Goal: Information Seeking & Learning: Understand process/instructions

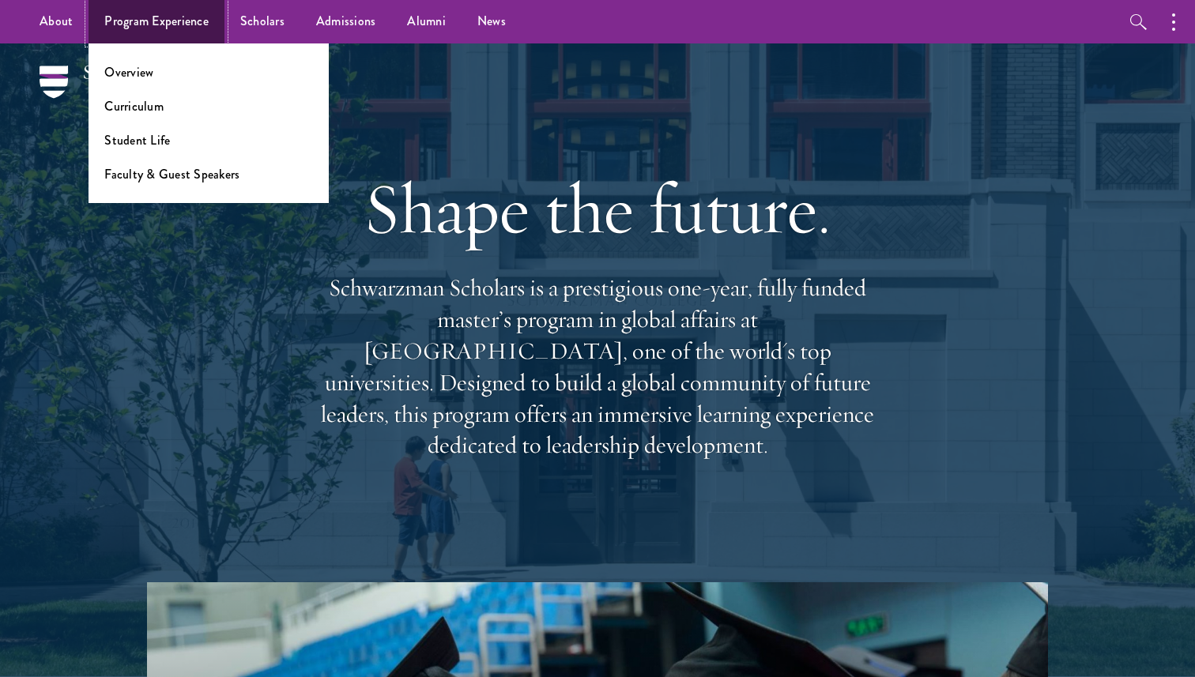
click at [163, 38] on link "Program Experience" at bounding box center [156, 21] width 136 height 43
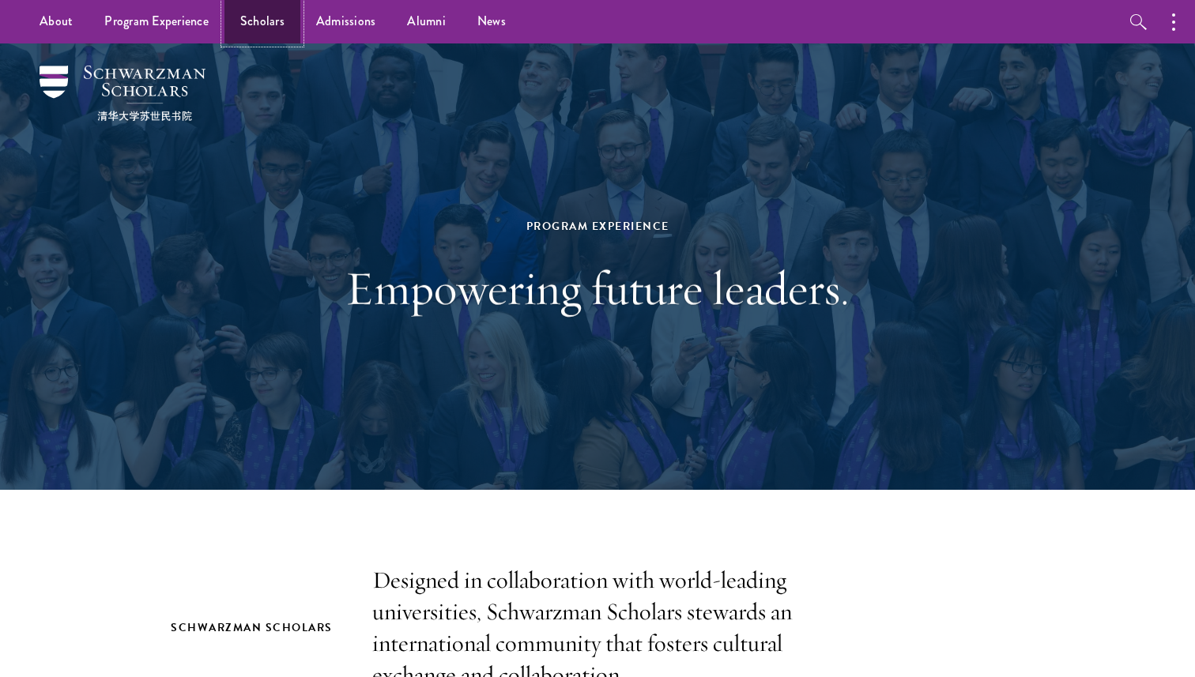
click at [262, 32] on link "Scholars" at bounding box center [262, 21] width 76 height 43
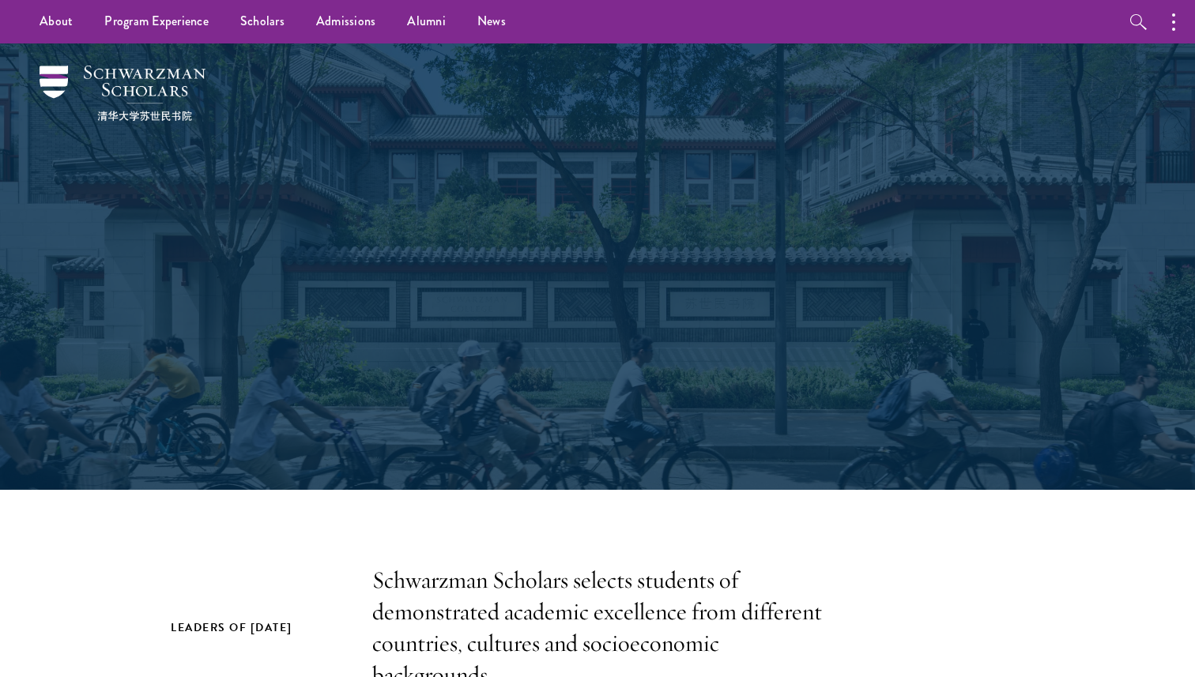
click at [323, 31] on link "Admissions" at bounding box center [346, 21] width 92 height 43
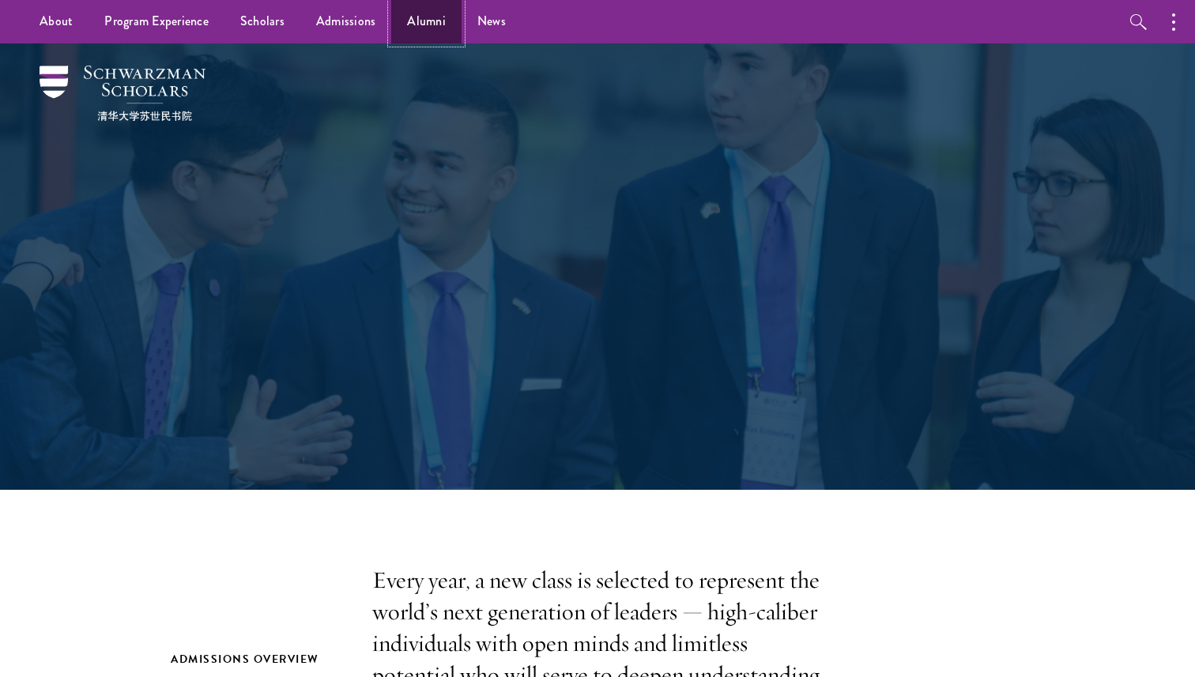
click at [411, 15] on link "Alumni" at bounding box center [426, 21] width 70 height 43
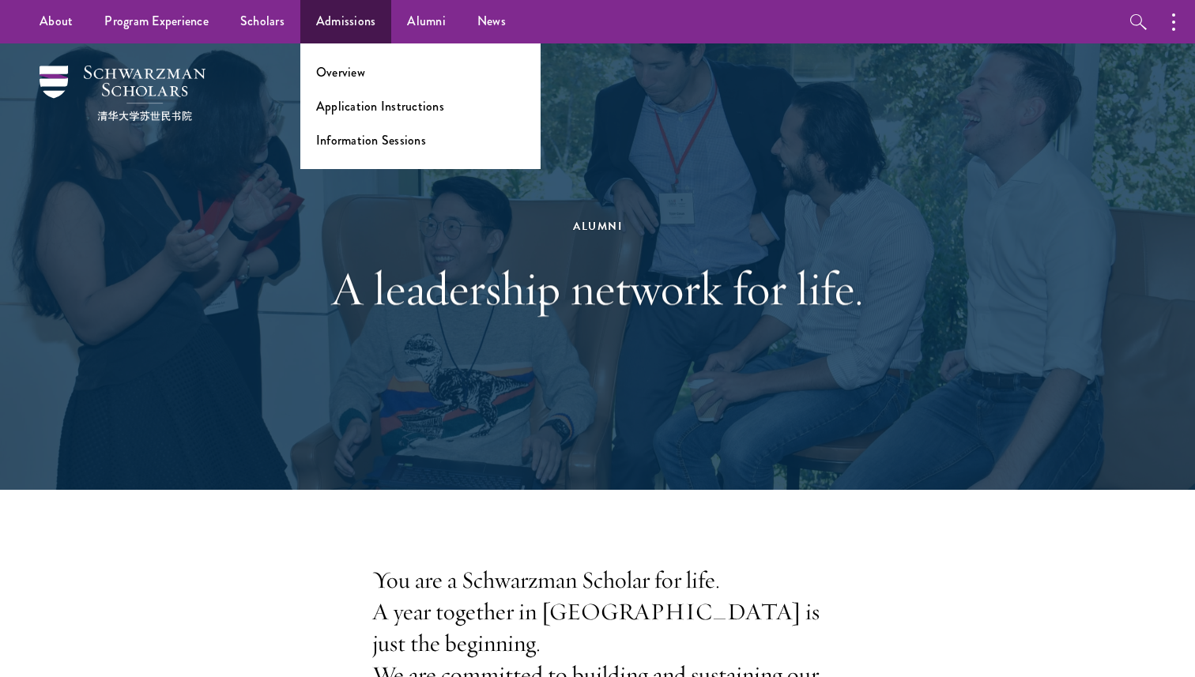
click at [337, 27] on link "Admissions" at bounding box center [346, 21] width 92 height 43
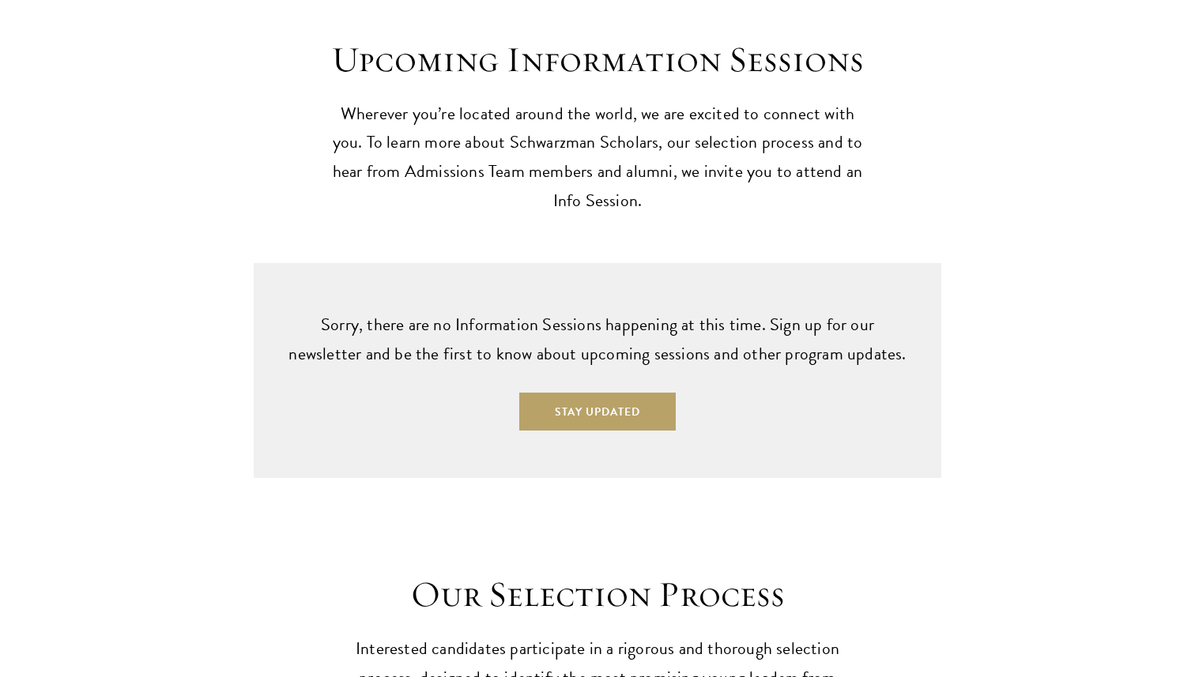
scroll to position [3975, 0]
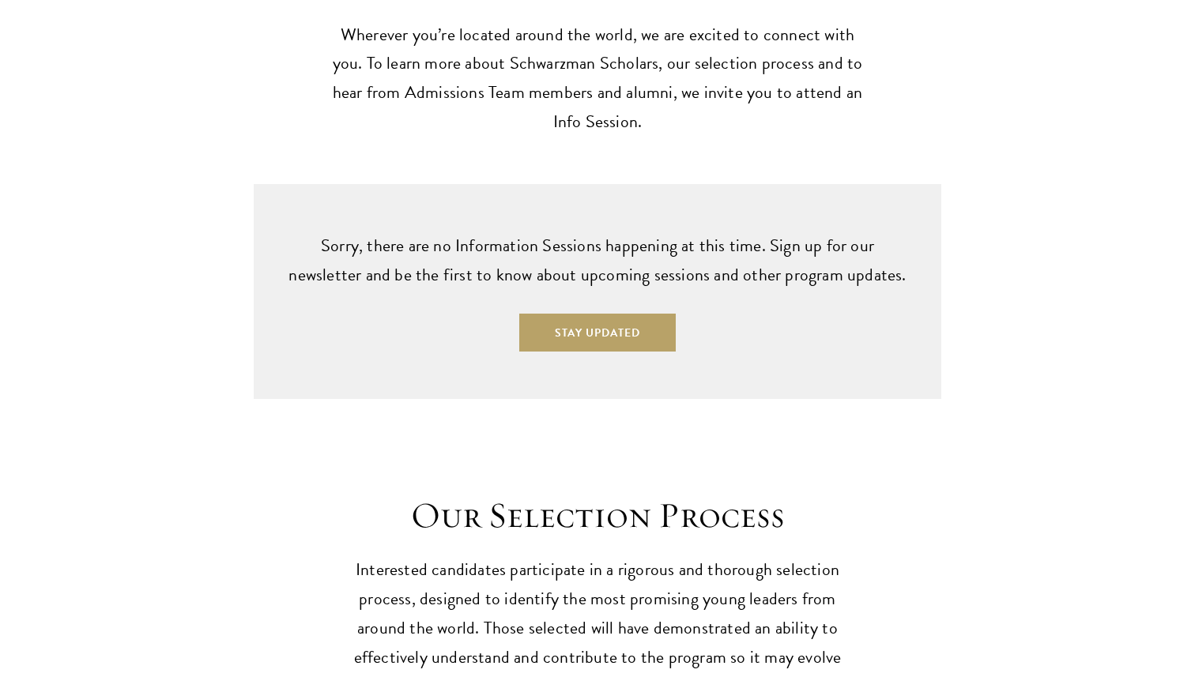
click at [574, 233] on p "Sorry, there are no Information Sessions happening at this time. Sign up for ou…" at bounding box center [597, 261] width 624 height 58
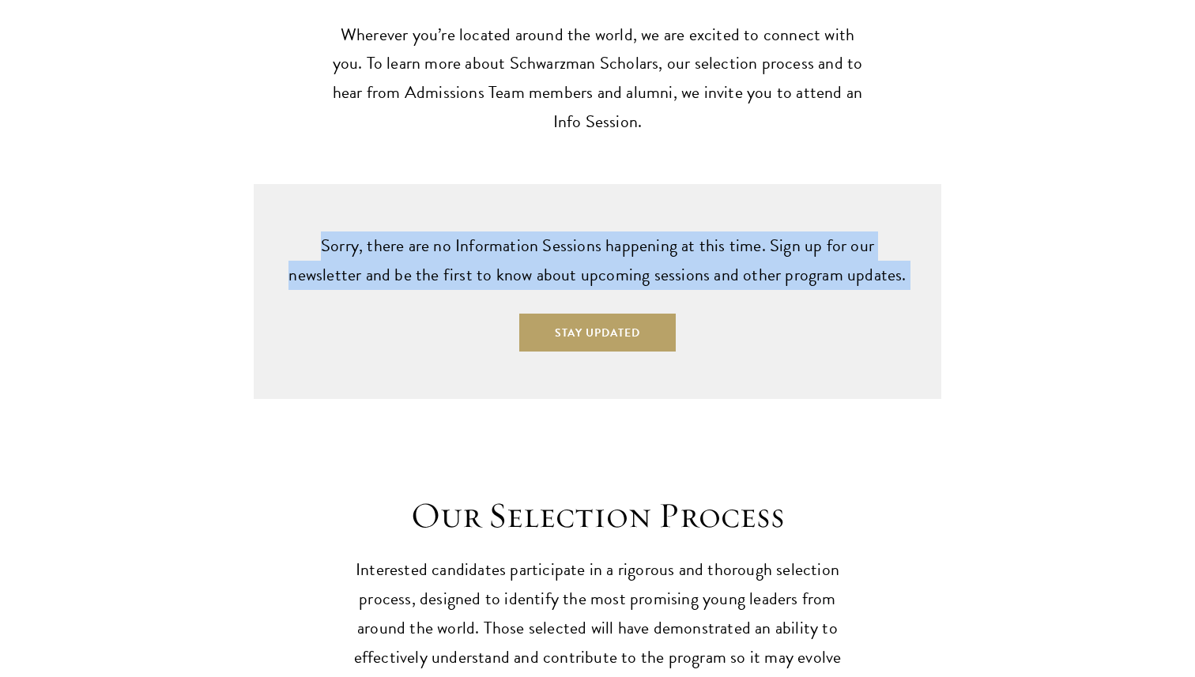
click at [574, 233] on p "Sorry, there are no Information Sessions happening at this time. Sign up for ou…" at bounding box center [597, 261] width 624 height 58
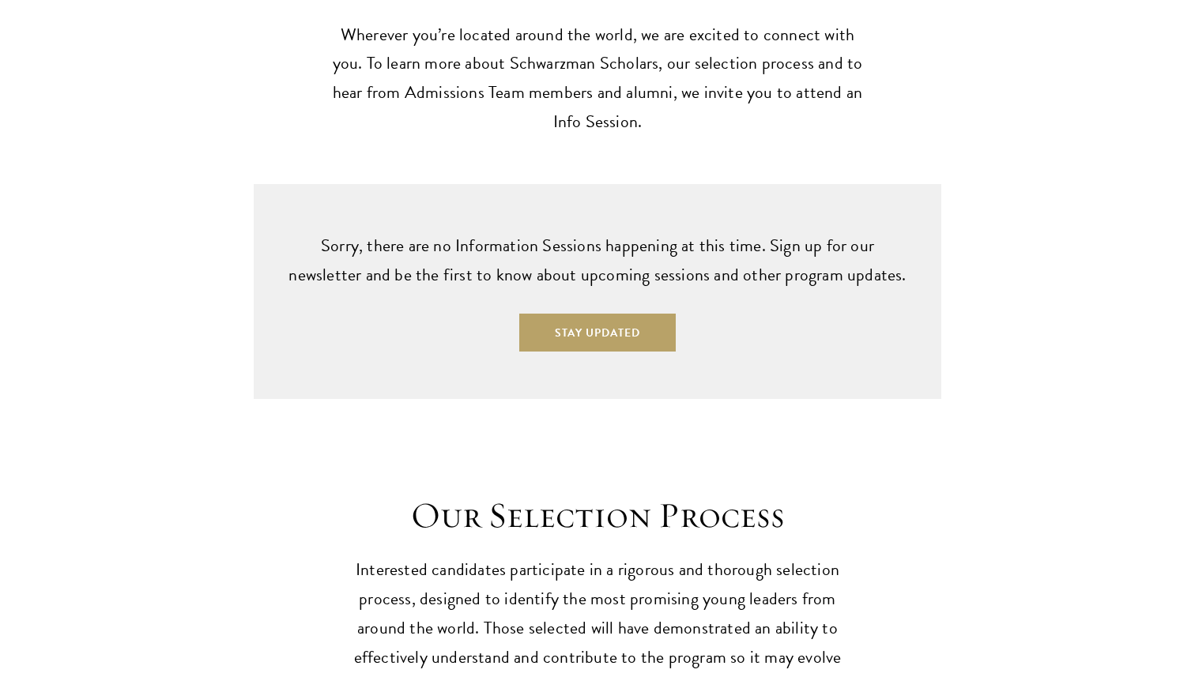
click at [574, 233] on p "Sorry, there are no Information Sessions happening at this time. Sign up for ou…" at bounding box center [597, 261] width 624 height 58
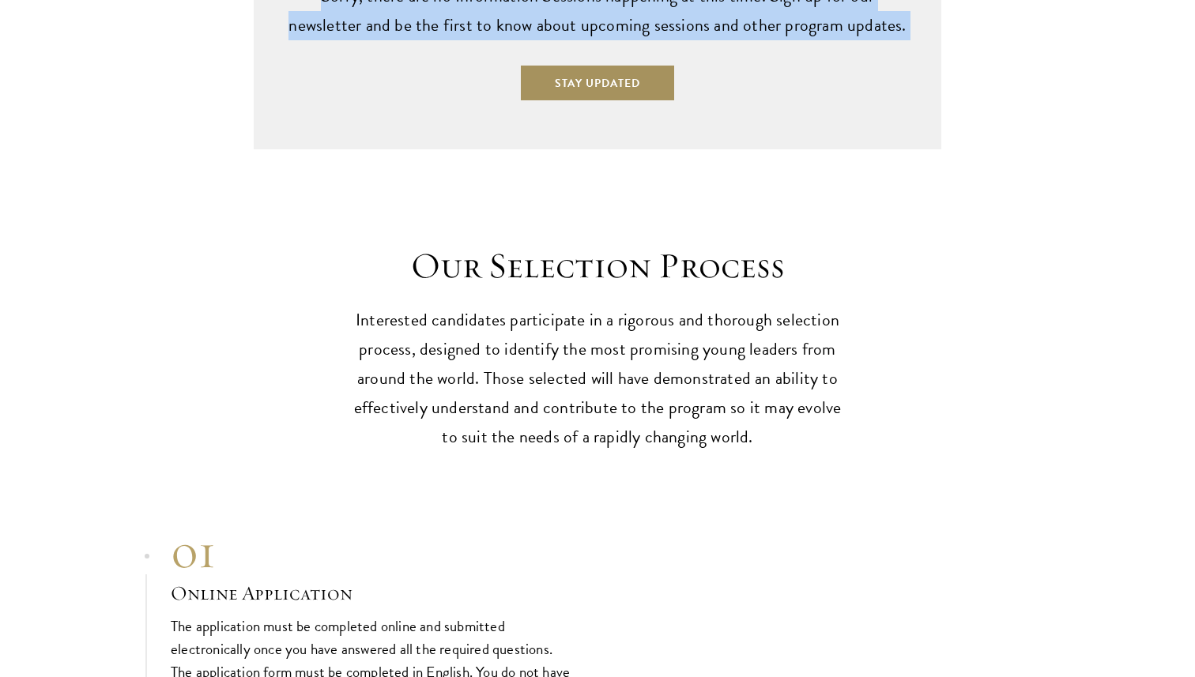
scroll to position [4260, 0]
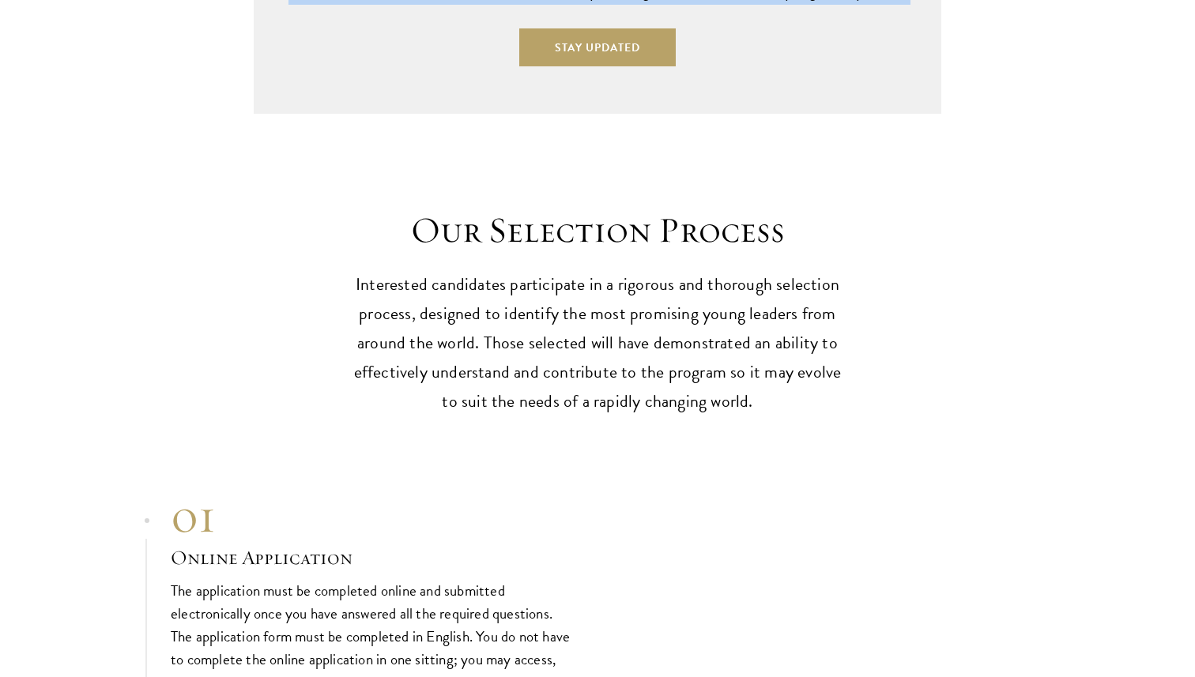
click at [567, 318] on p "Interested candidates participate in a rigorous and thorough selection process,…" at bounding box center [597, 343] width 490 height 146
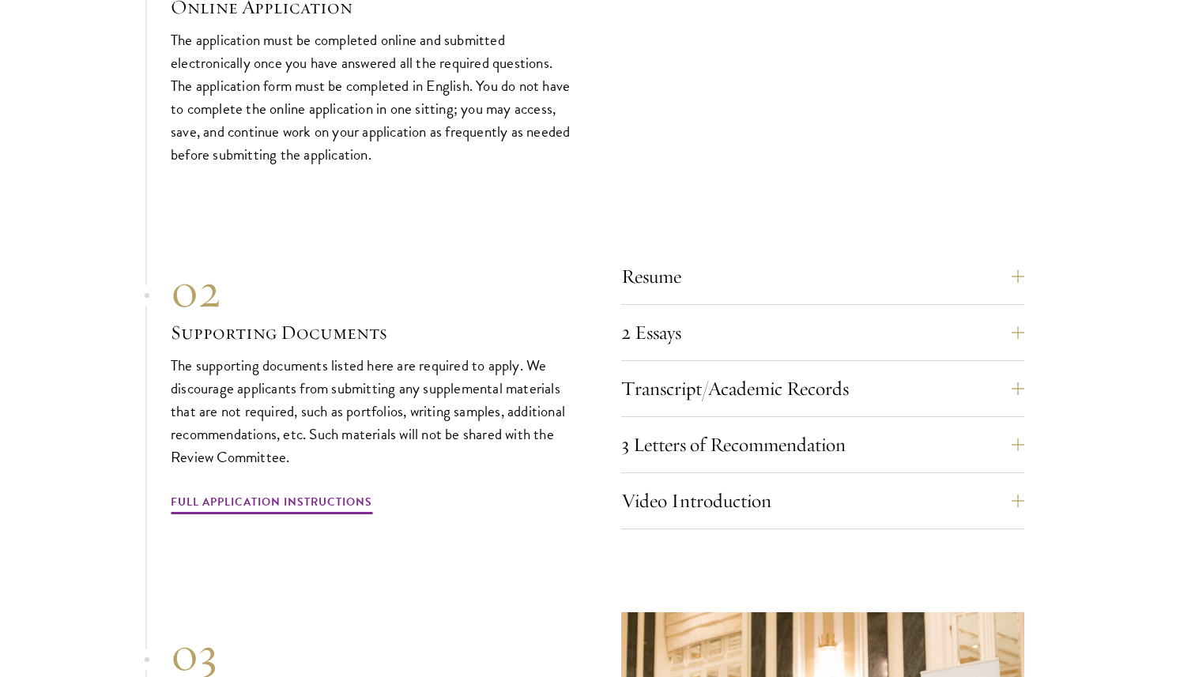
scroll to position [4859, 0]
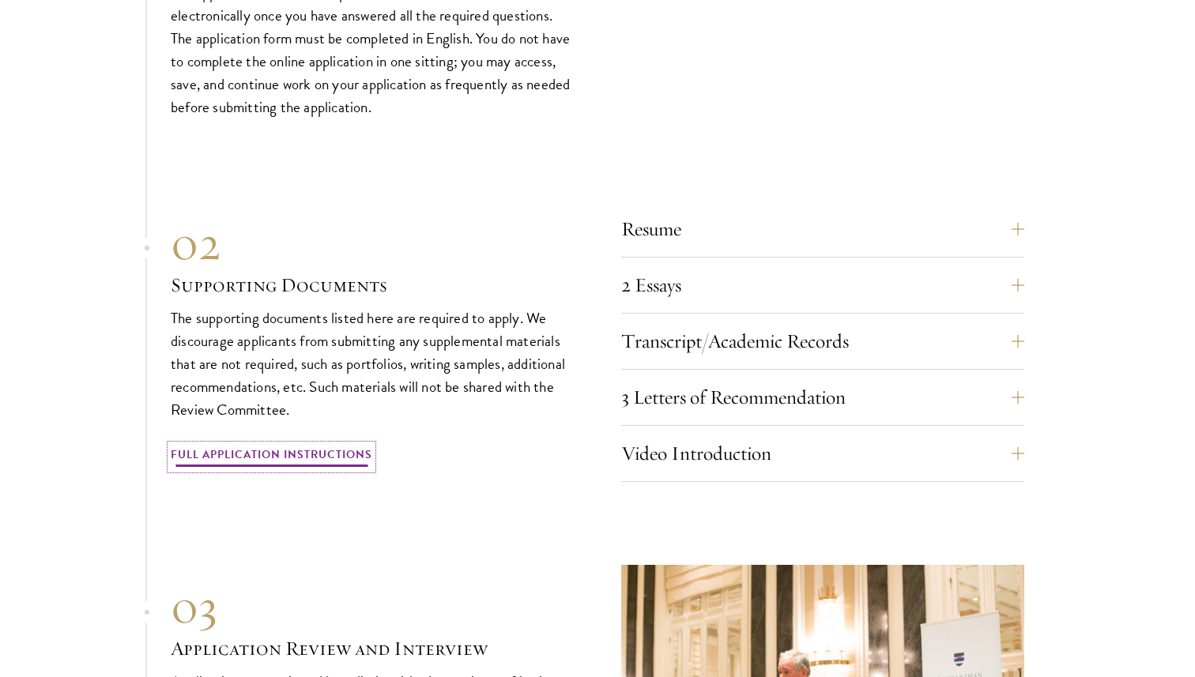
click at [318, 445] on link "Full Application Instructions" at bounding box center [271, 457] width 201 height 24
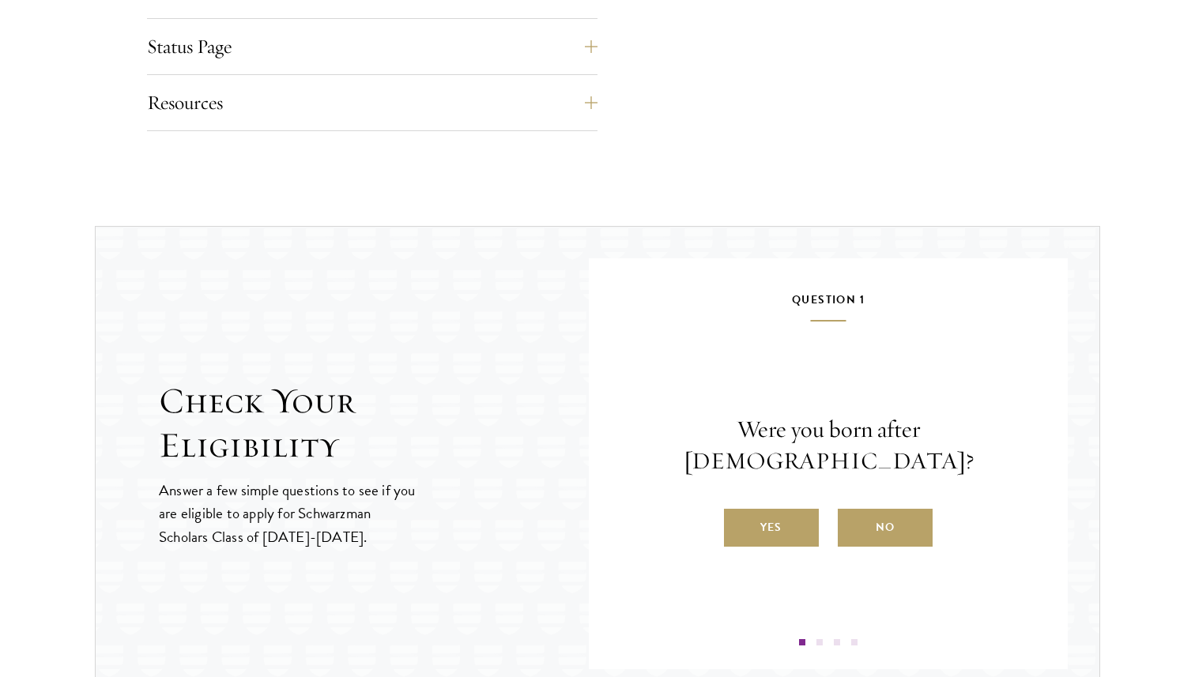
scroll to position [1446, 0]
click at [784, 507] on label "Yes" at bounding box center [771, 526] width 95 height 38
click at [738, 509] on input "Yes" at bounding box center [731, 516] width 14 height 14
radio input "true"
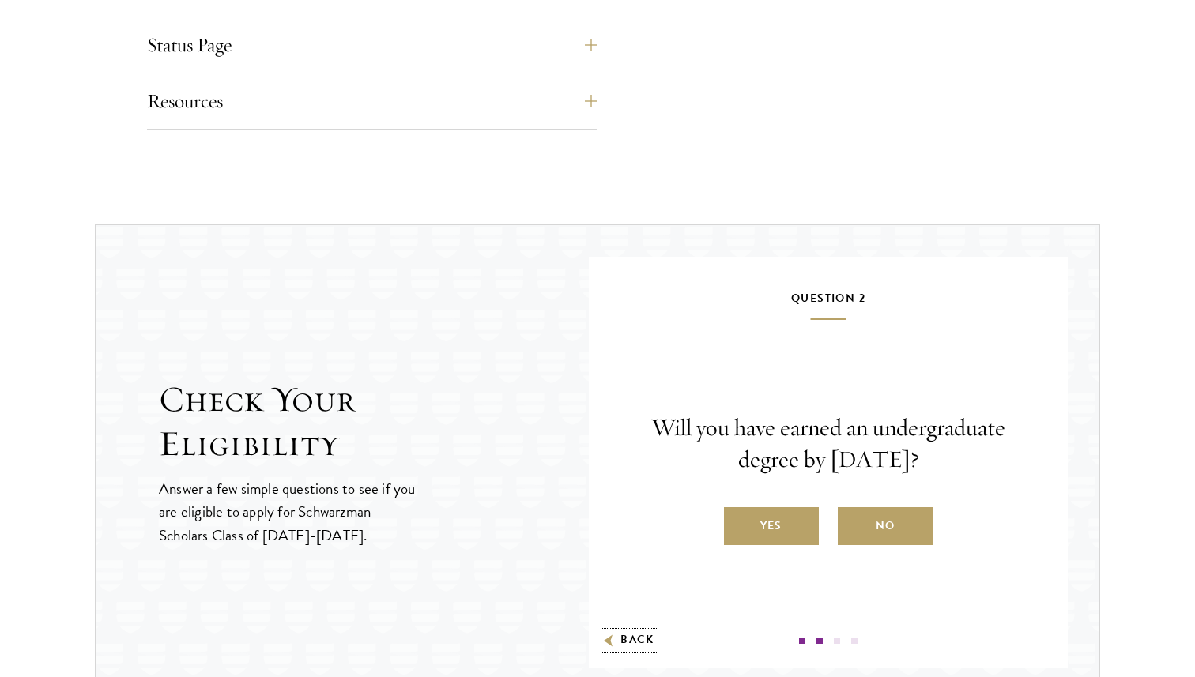
click at [633, 635] on button "Back" at bounding box center [629, 640] width 50 height 17
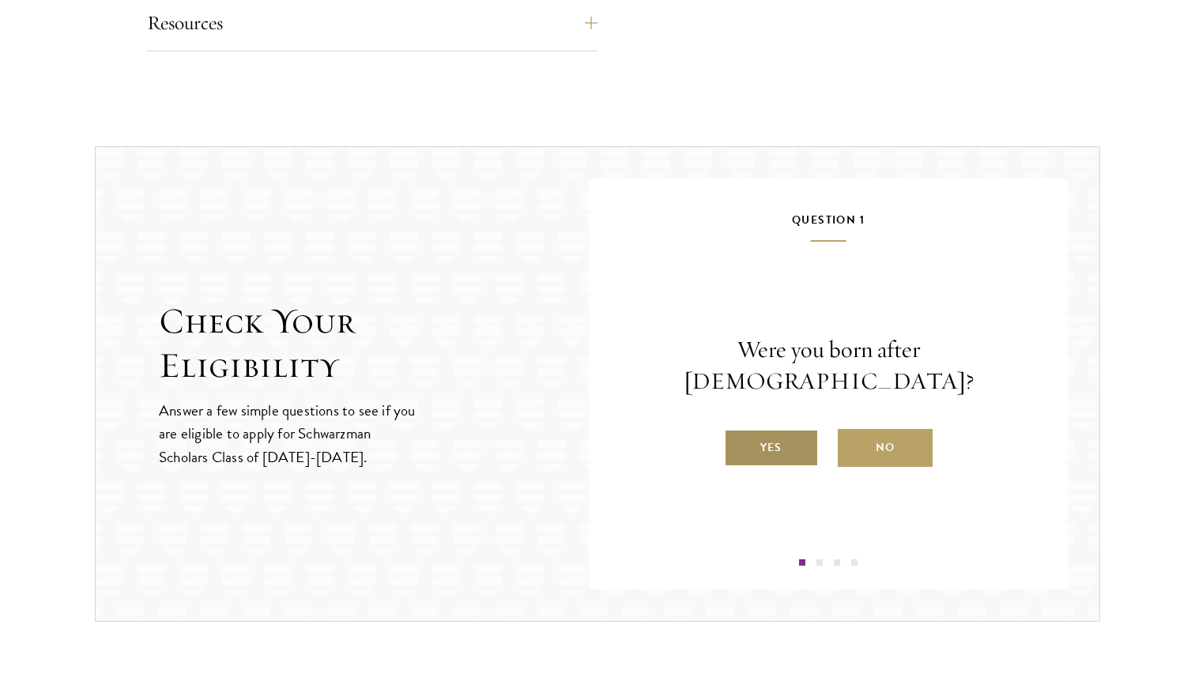
scroll to position [1536, 0]
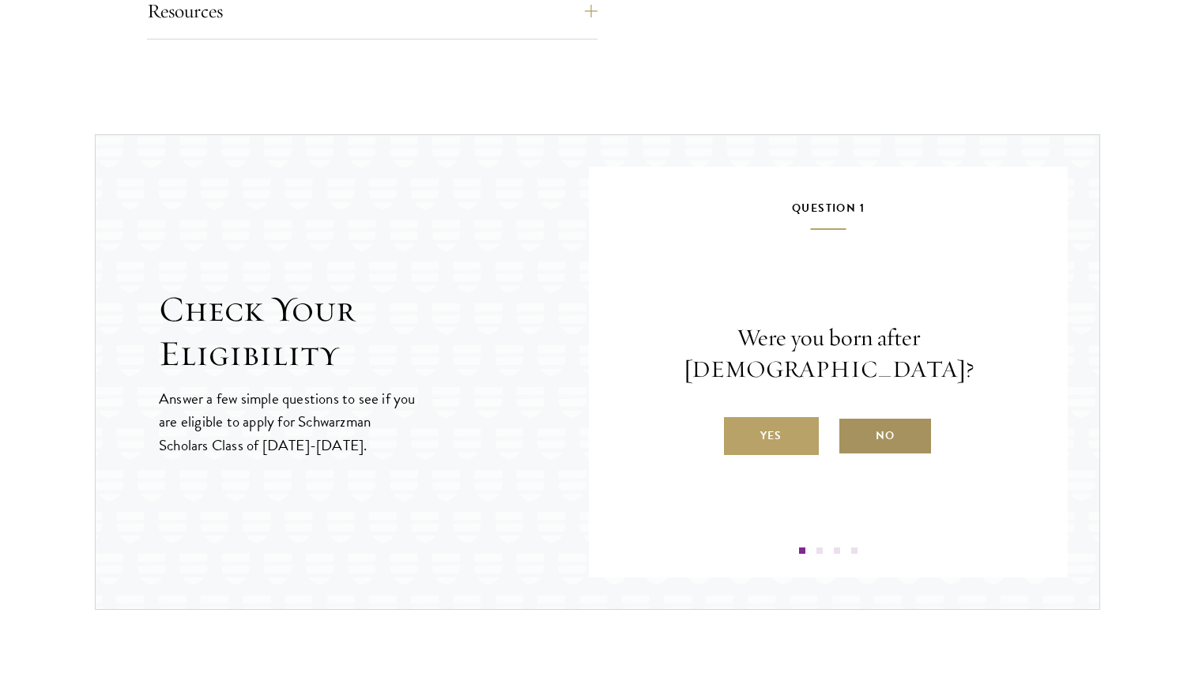
click at [895, 423] on label "No" at bounding box center [885, 436] width 95 height 38
click at [852, 423] on input "No" at bounding box center [845, 426] width 14 height 14
radio input "true"
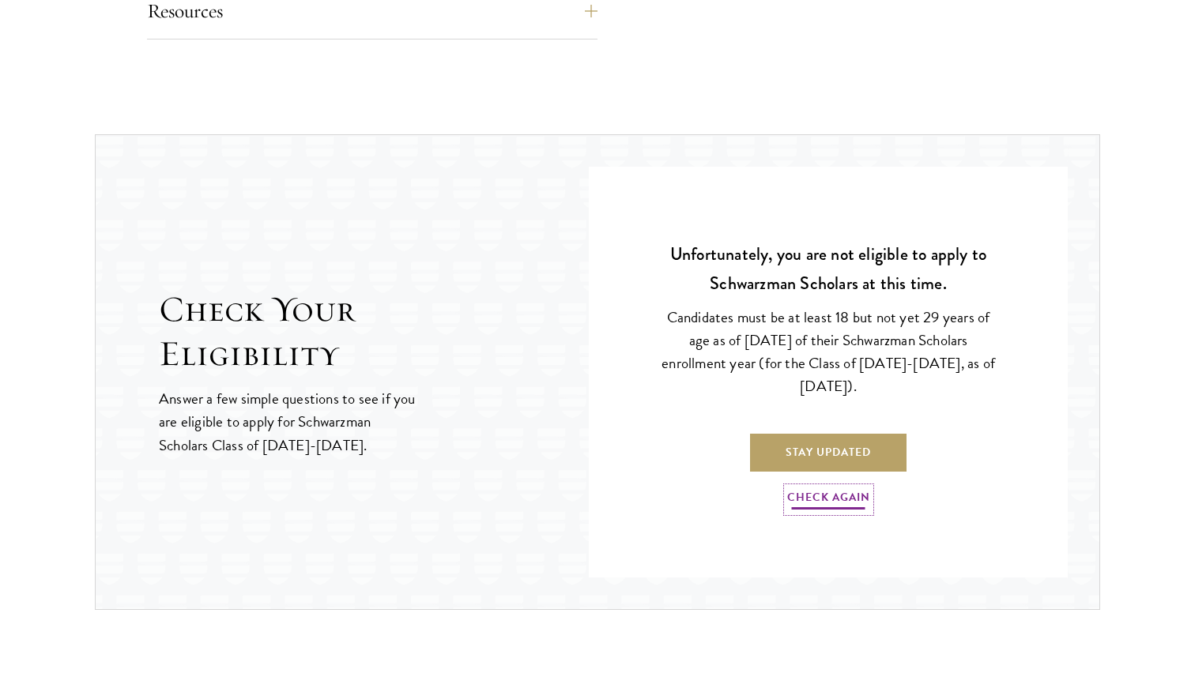
click at [835, 494] on link "Check Again" at bounding box center [828, 500] width 83 height 24
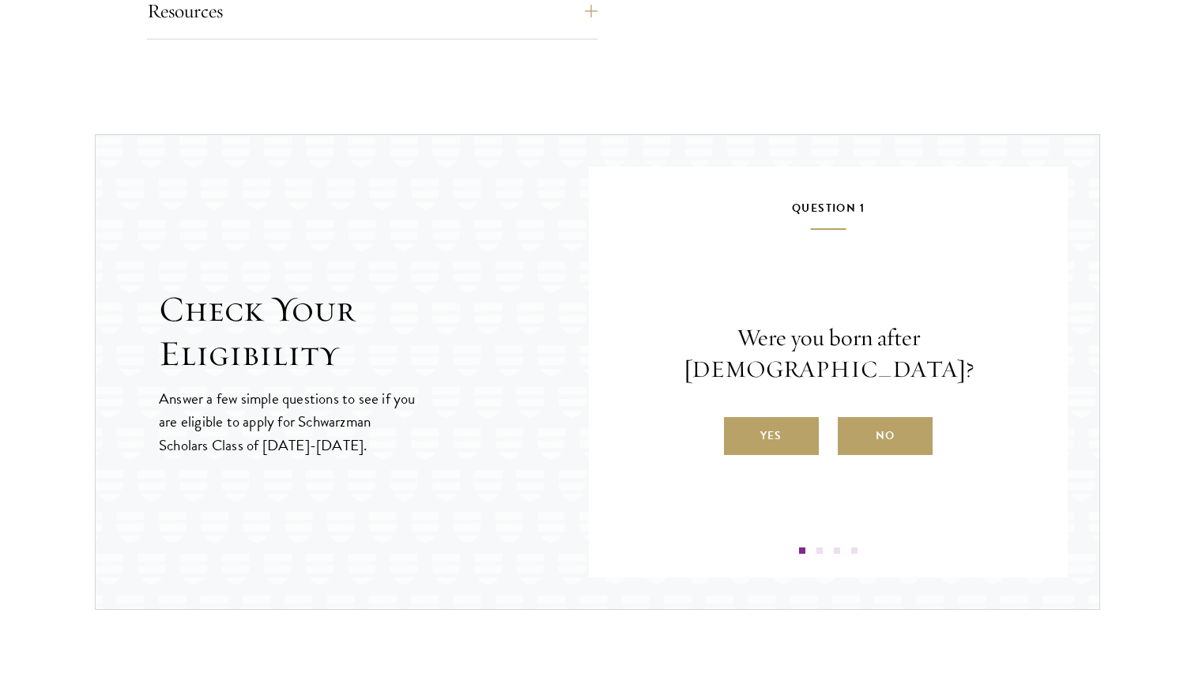
click at [839, 358] on p "Were you born after [DEMOGRAPHIC_DATA]?" at bounding box center [828, 353] width 384 height 63
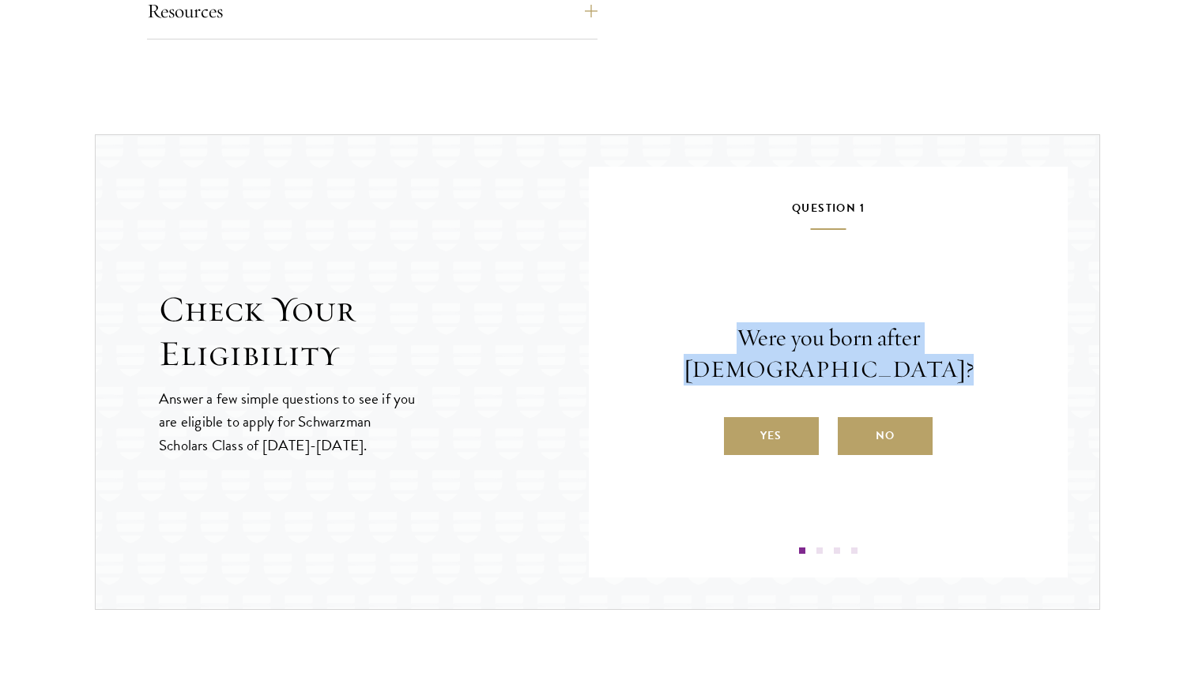
click at [839, 358] on p "Were you born after [DEMOGRAPHIC_DATA]?" at bounding box center [828, 353] width 384 height 63
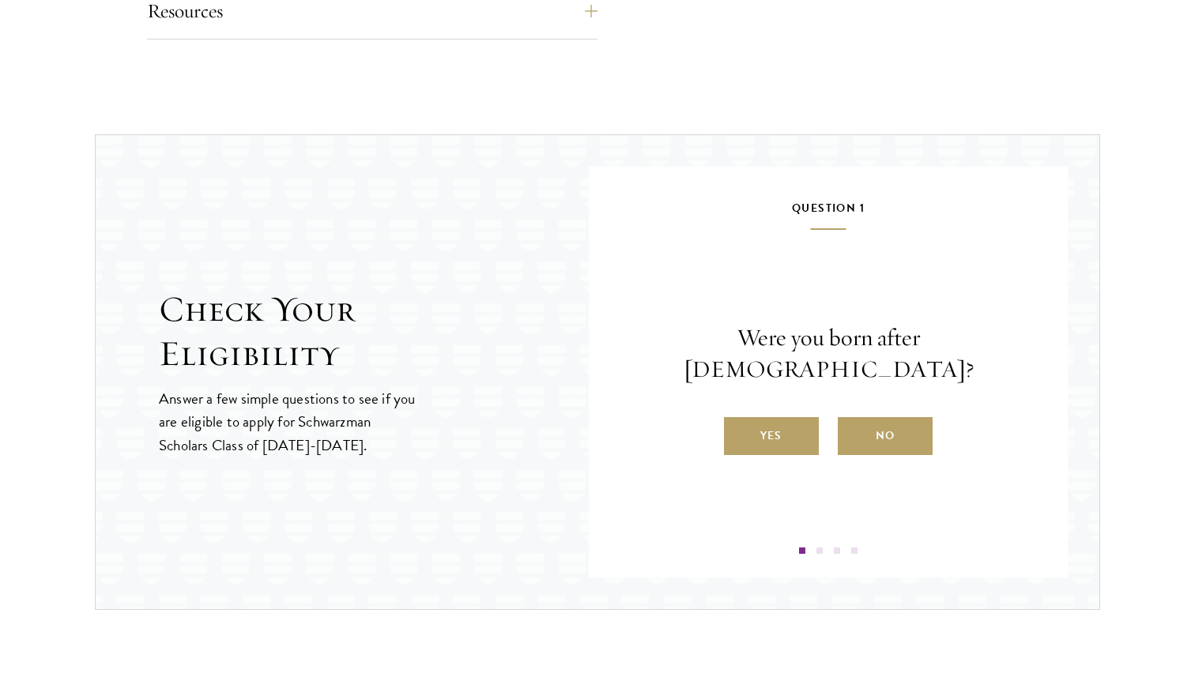
click at [839, 358] on p "Were you born after [DEMOGRAPHIC_DATA]?" at bounding box center [828, 353] width 384 height 63
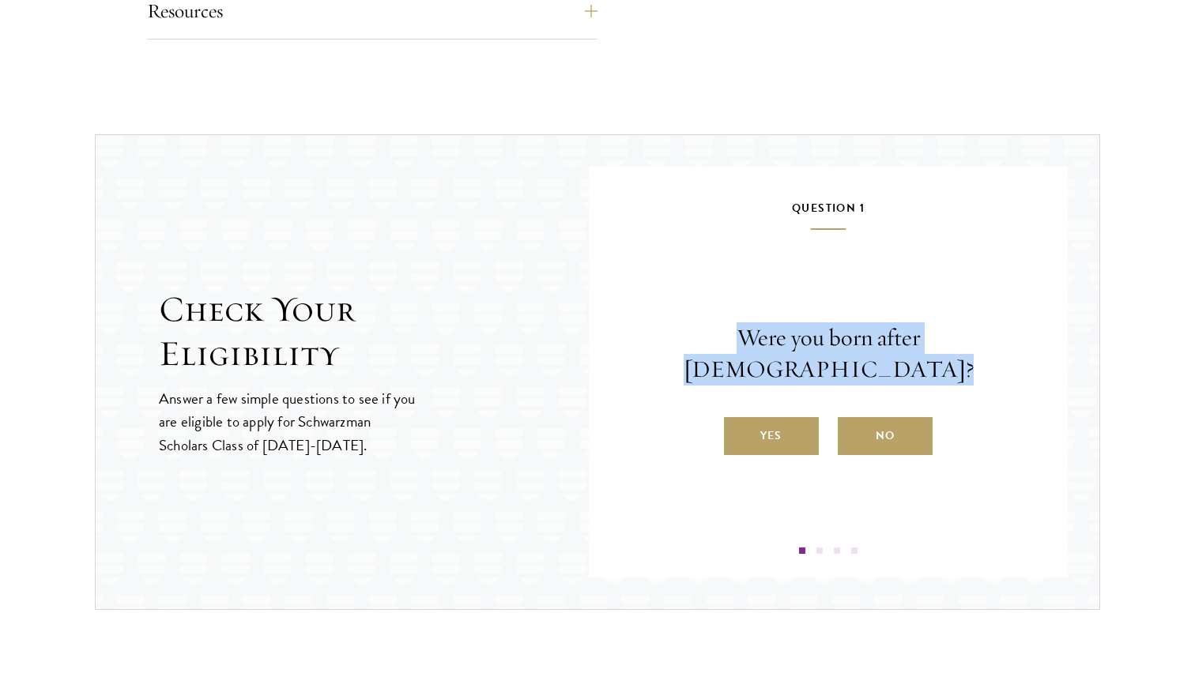
click at [839, 358] on p "Were you born after [DEMOGRAPHIC_DATA]?" at bounding box center [828, 353] width 384 height 63
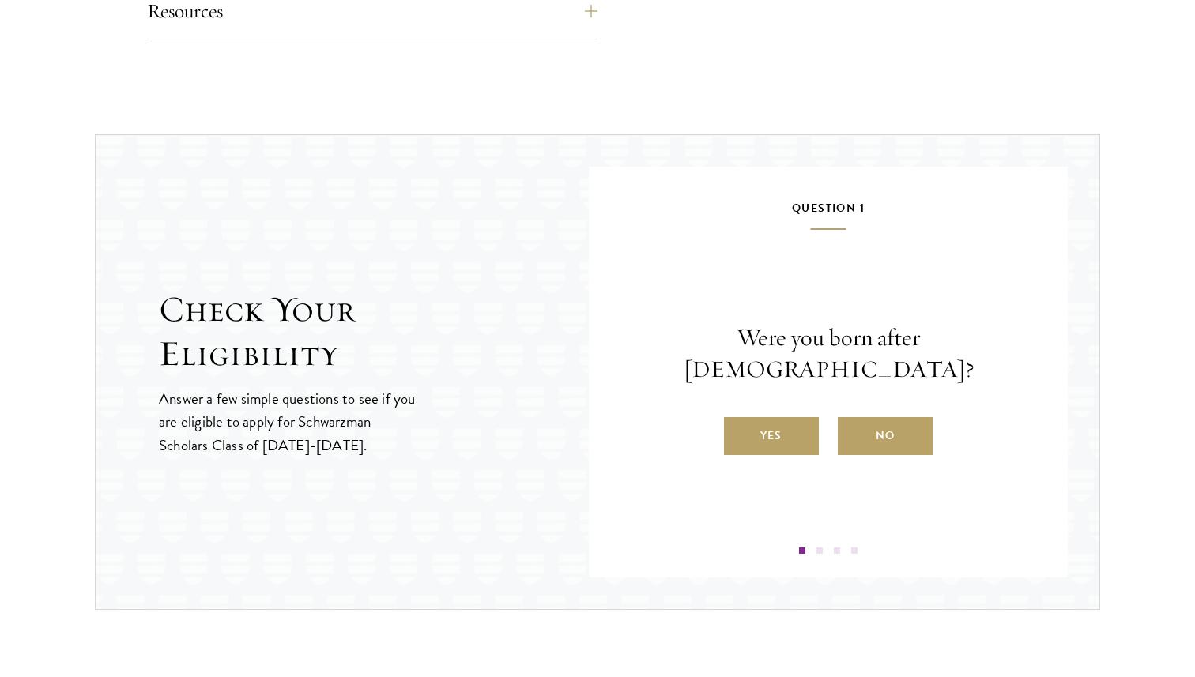
click at [839, 358] on p "Were you born after [DEMOGRAPHIC_DATA]?" at bounding box center [828, 353] width 384 height 63
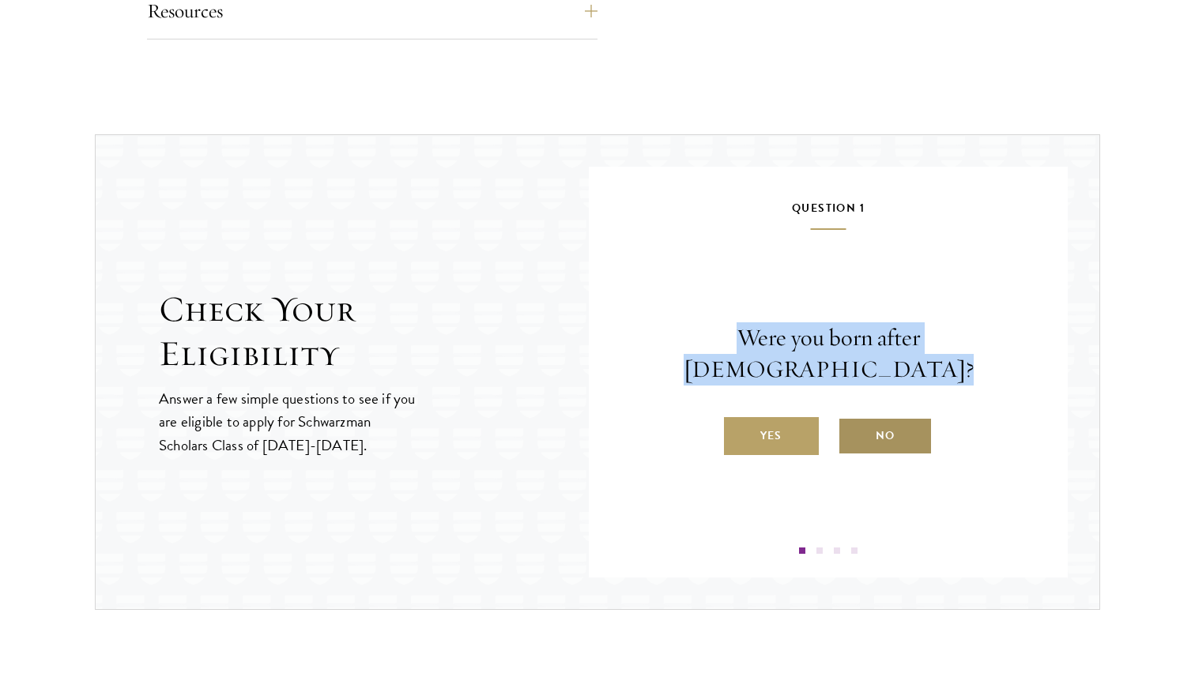
click at [871, 421] on label "No" at bounding box center [885, 436] width 95 height 38
click at [852, 421] on input "No" at bounding box center [845, 426] width 14 height 14
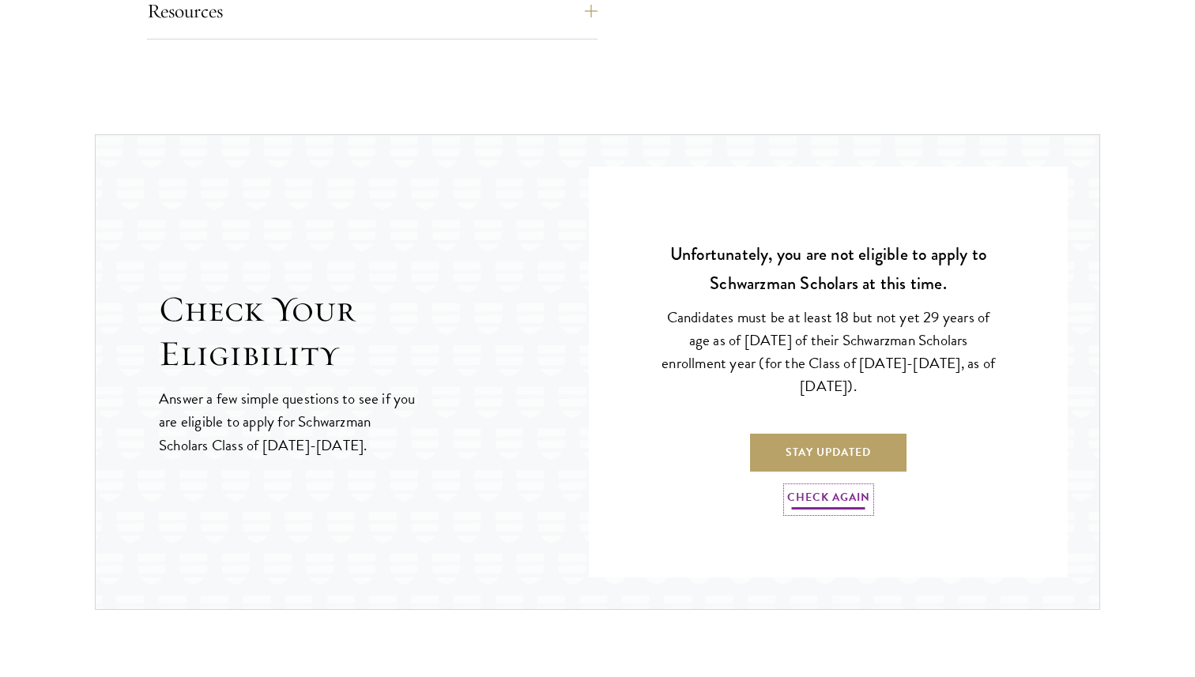
click at [846, 504] on link "Check Again" at bounding box center [828, 500] width 83 height 24
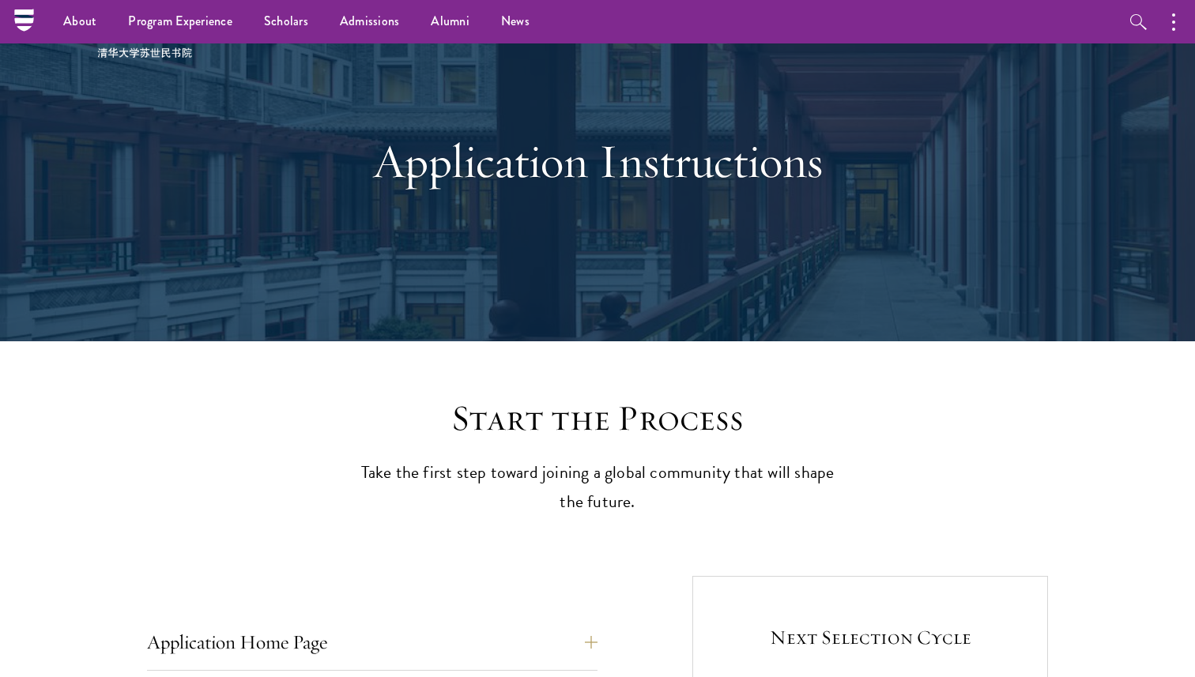
scroll to position [0, 0]
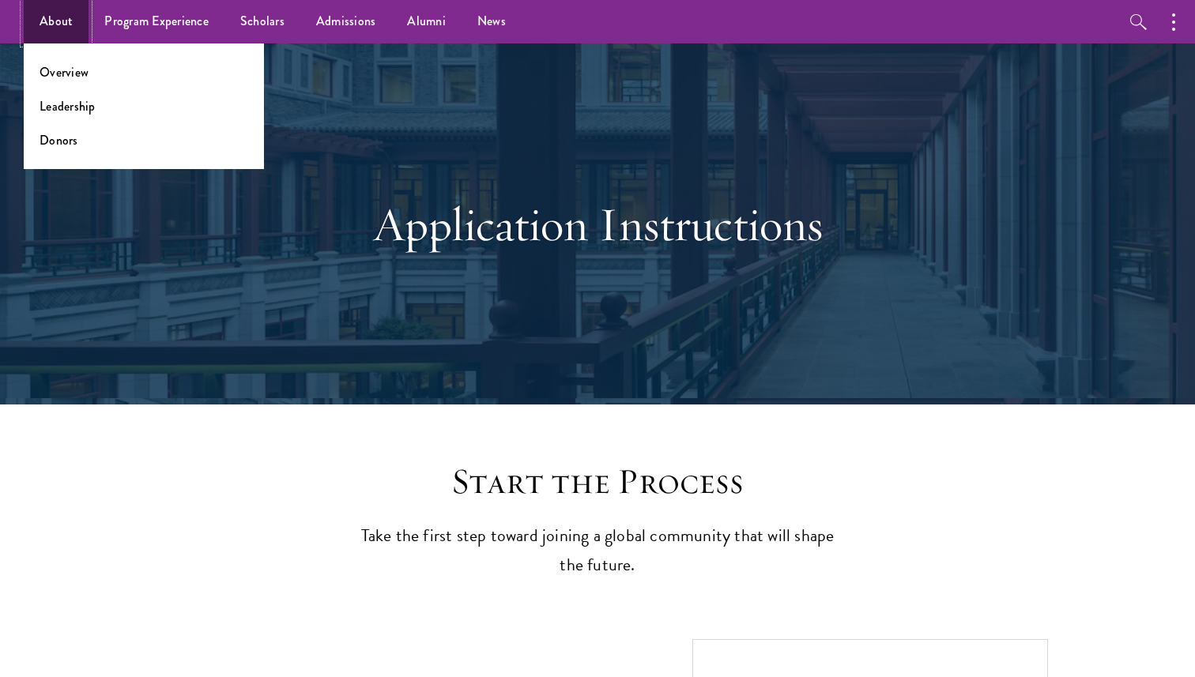
click at [59, 22] on link "About" at bounding box center [56, 21] width 65 height 43
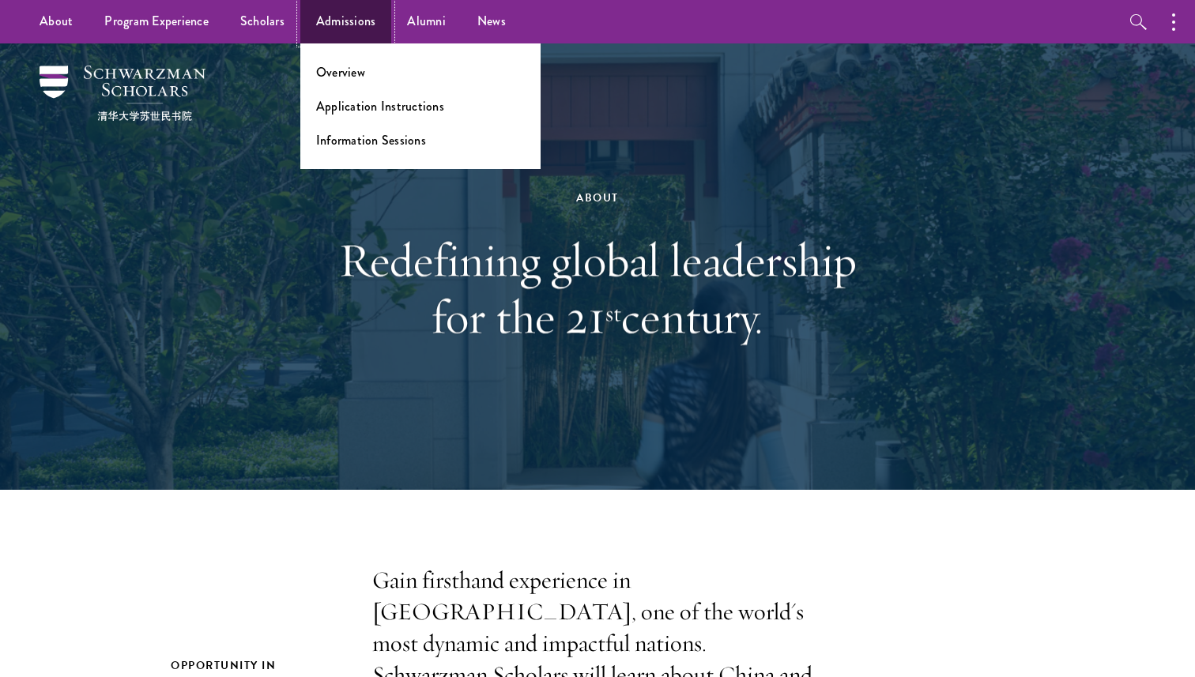
click at [346, 22] on link "Admissions" at bounding box center [346, 21] width 92 height 43
